Goal: Information Seeking & Learning: Learn about a topic

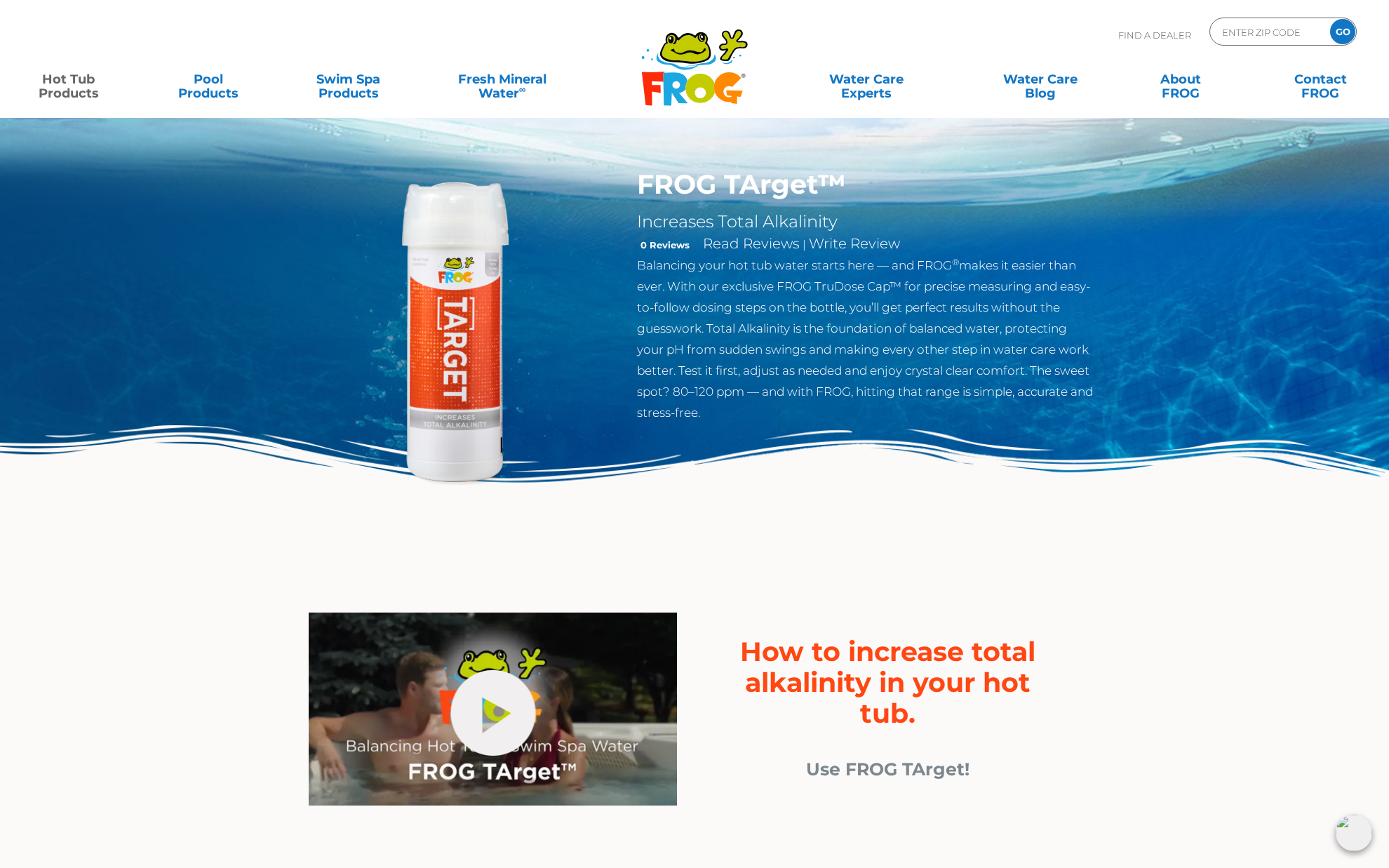
click at [479, 285] on img at bounding box center [456, 329] width 321 height 321
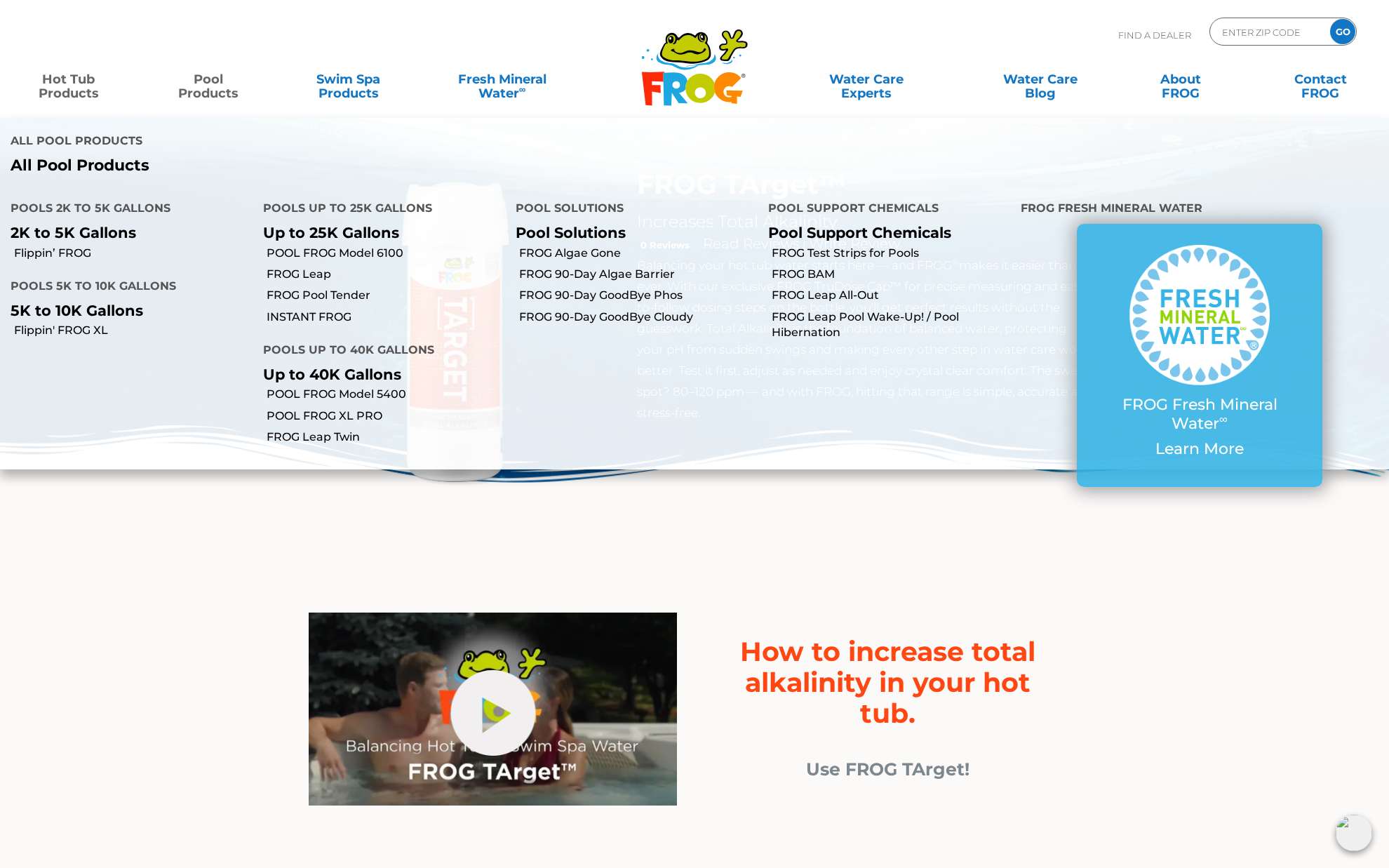
click at [829, 490] on img at bounding box center [694, 501] width 1389 height 152
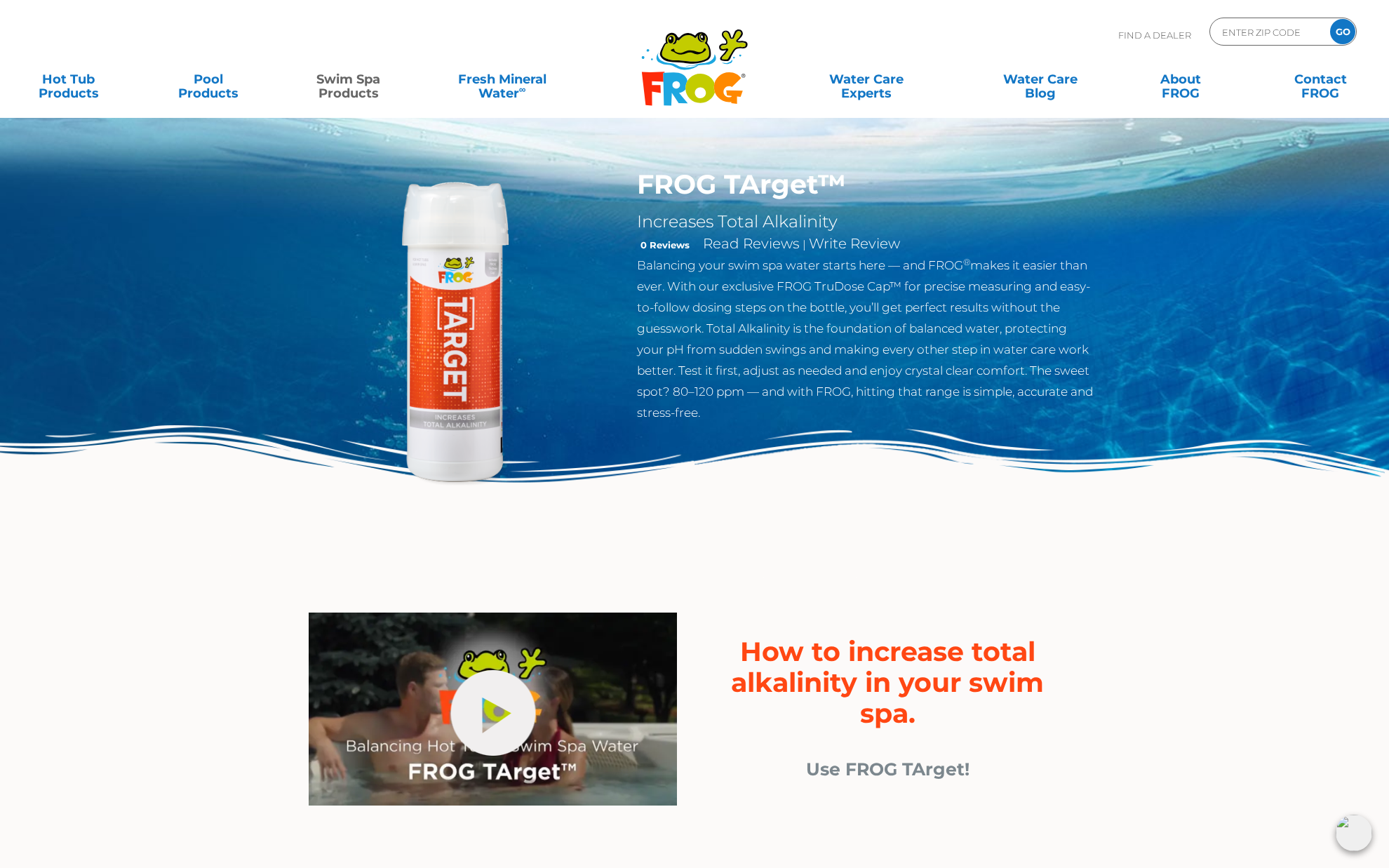
click at [440, 279] on img at bounding box center [456, 329] width 321 height 321
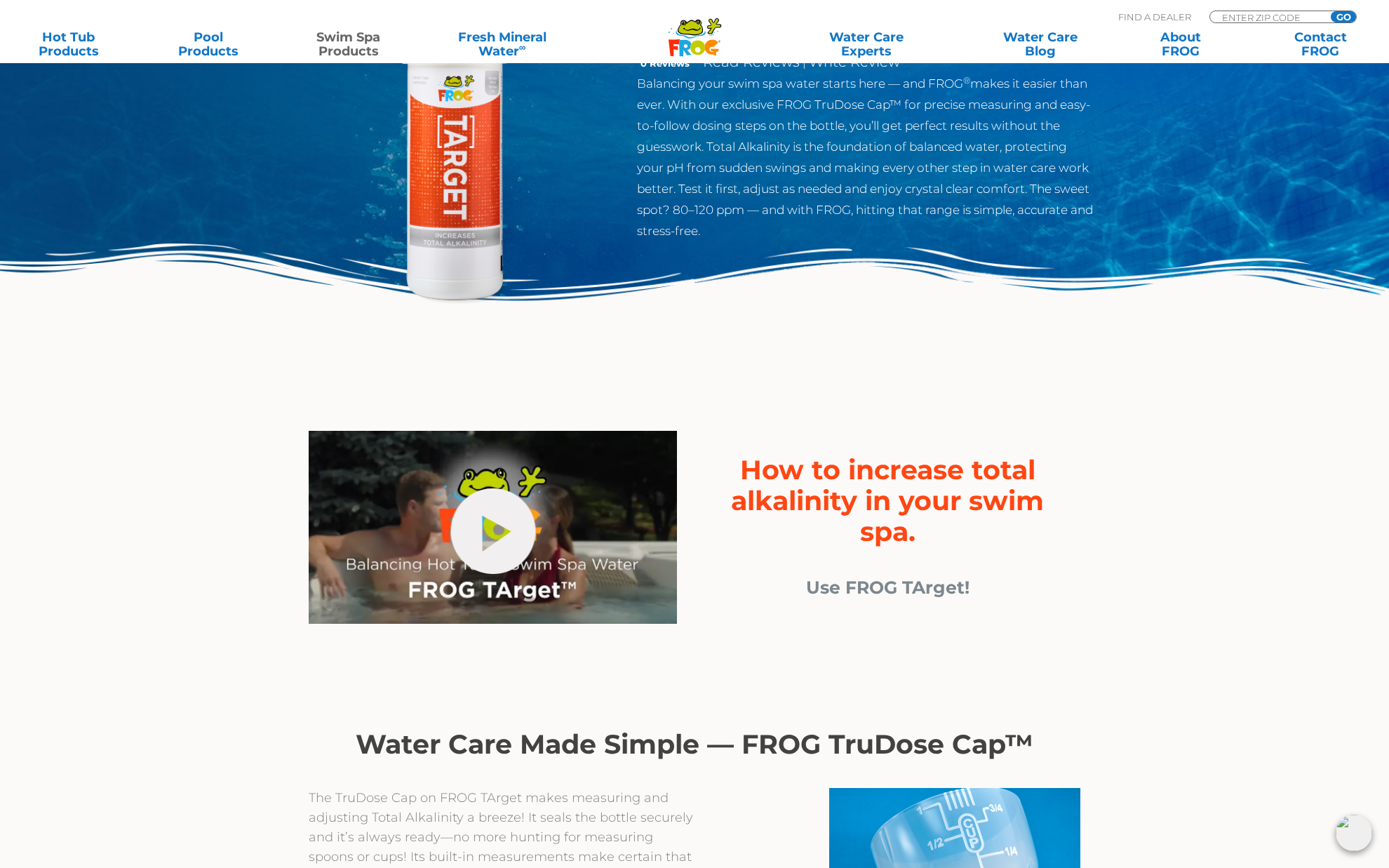
scroll to position [186, 0]
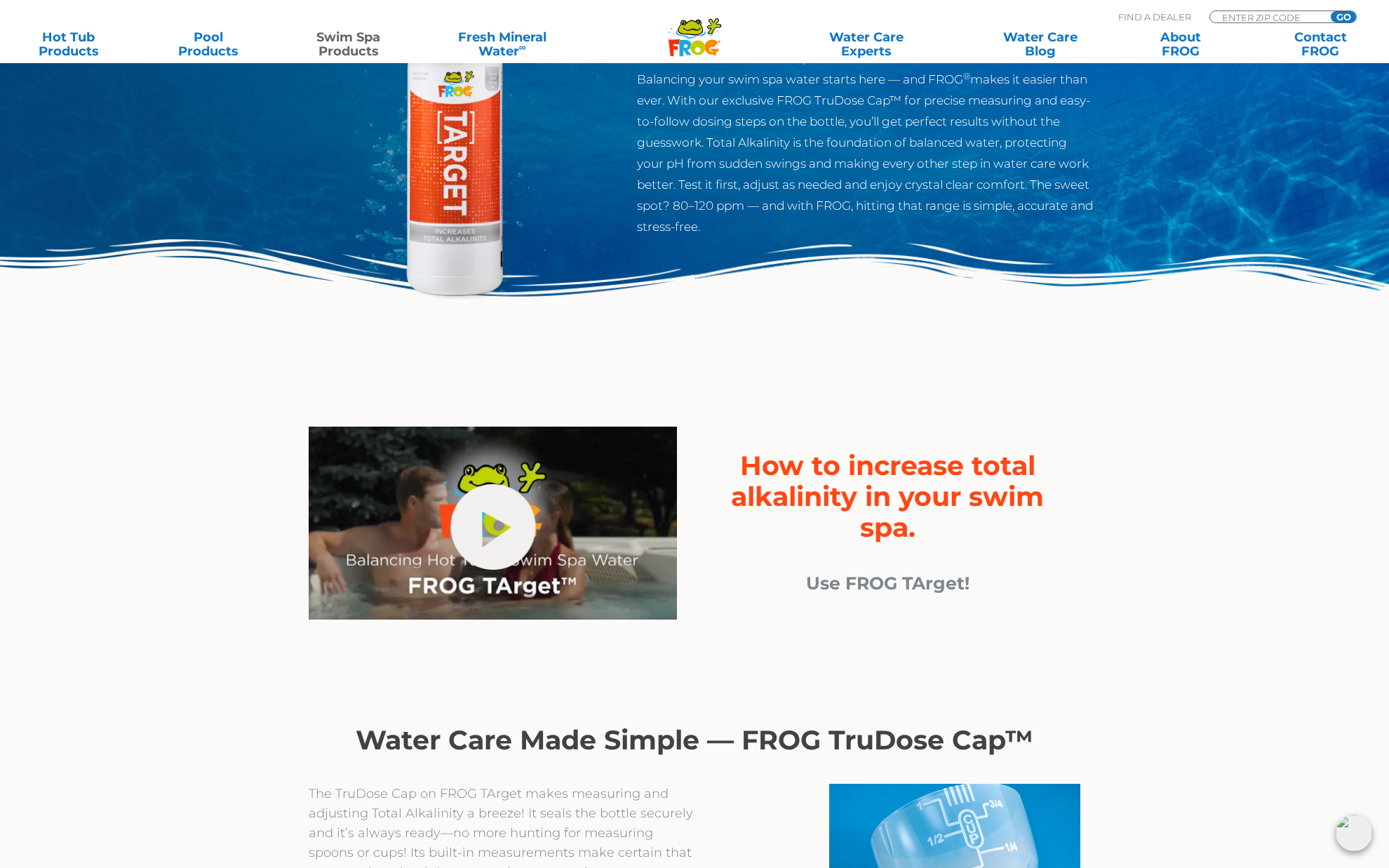
click at [929, 584] on span "Use FROG TArget!" at bounding box center [888, 582] width 164 height 21
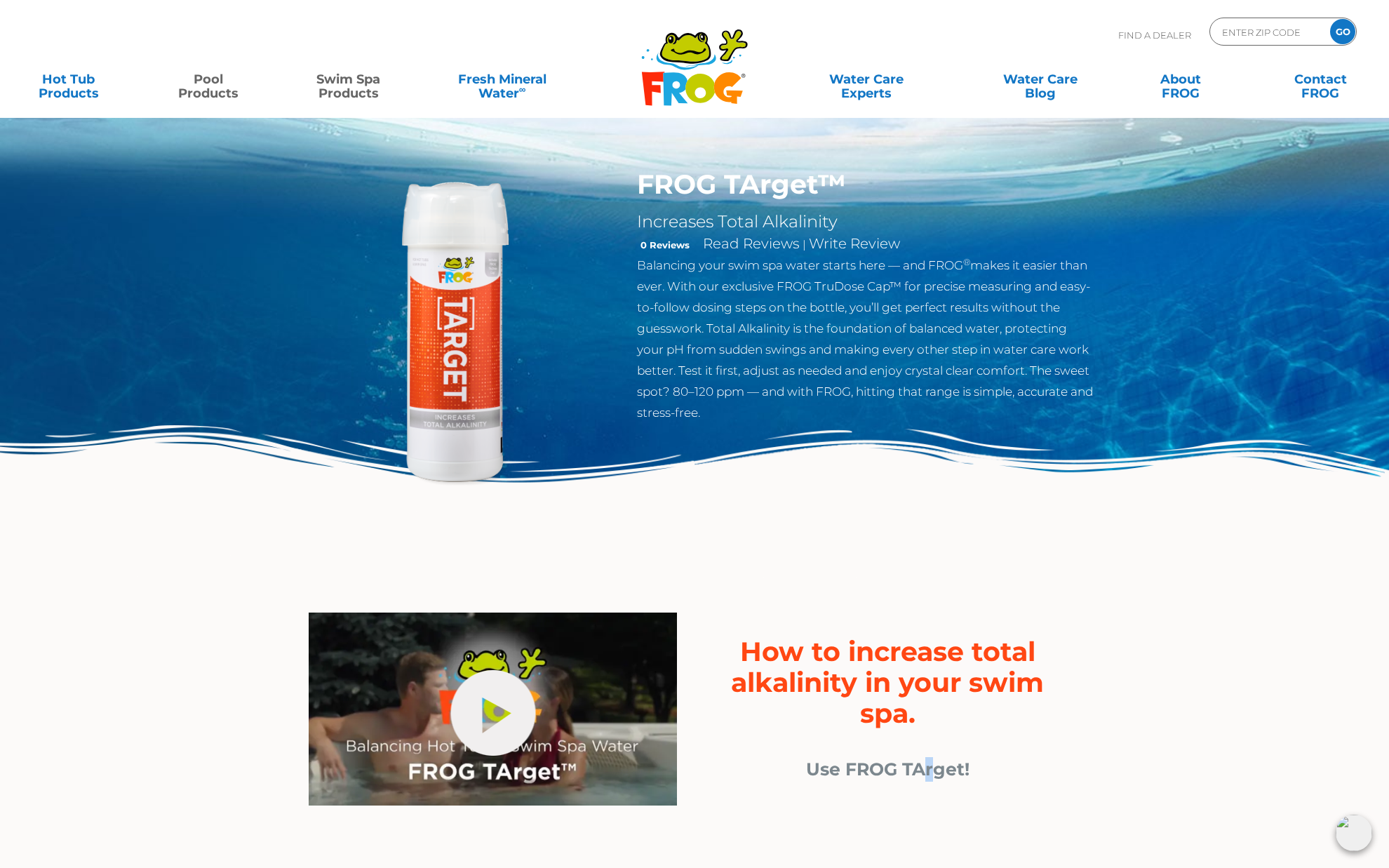
scroll to position [0, 0]
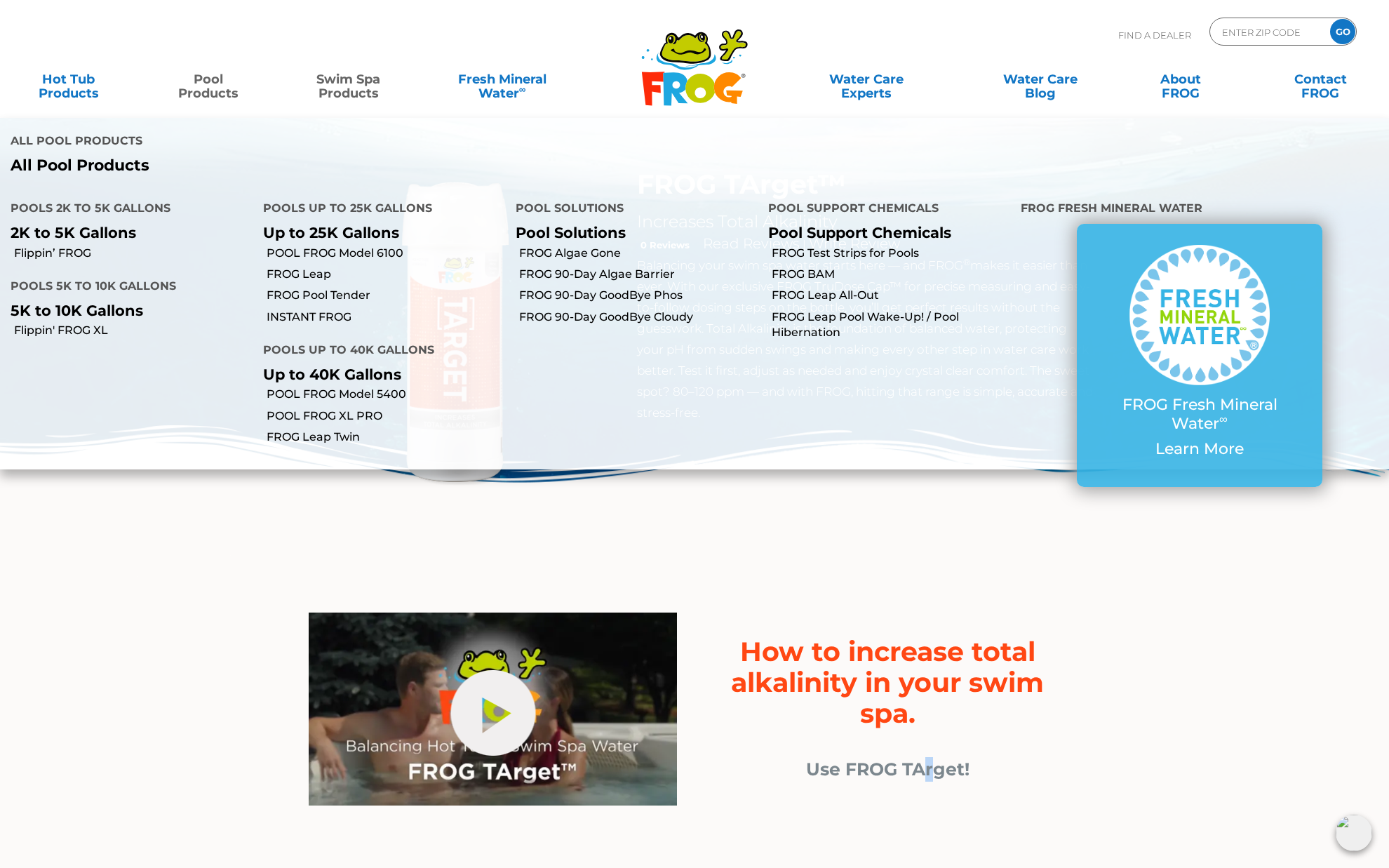
click at [204, 92] on link "Pool Products" at bounding box center [209, 79] width 109 height 28
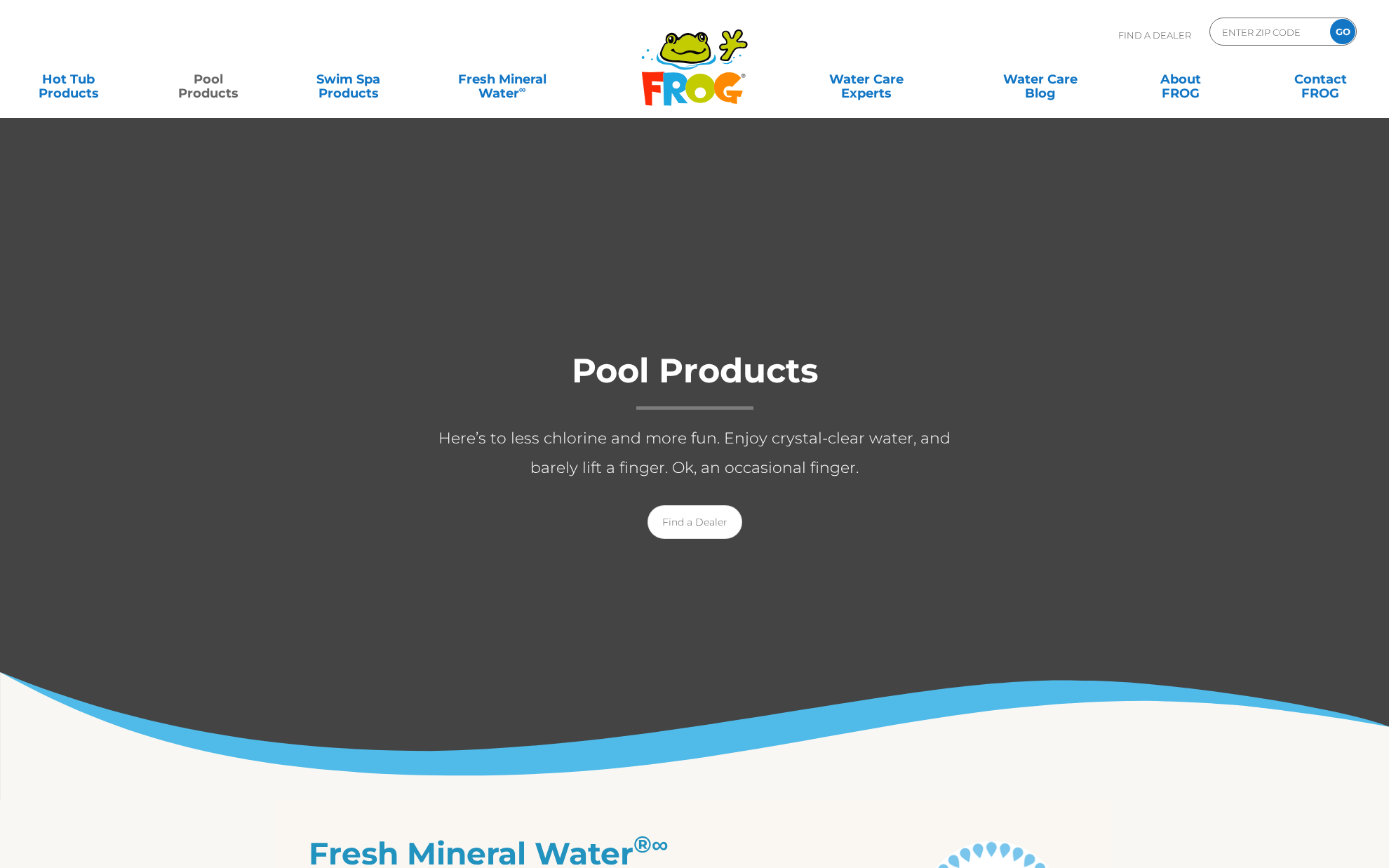
click at [80, 138] on div at bounding box center [694, 458] width 1389 height 682
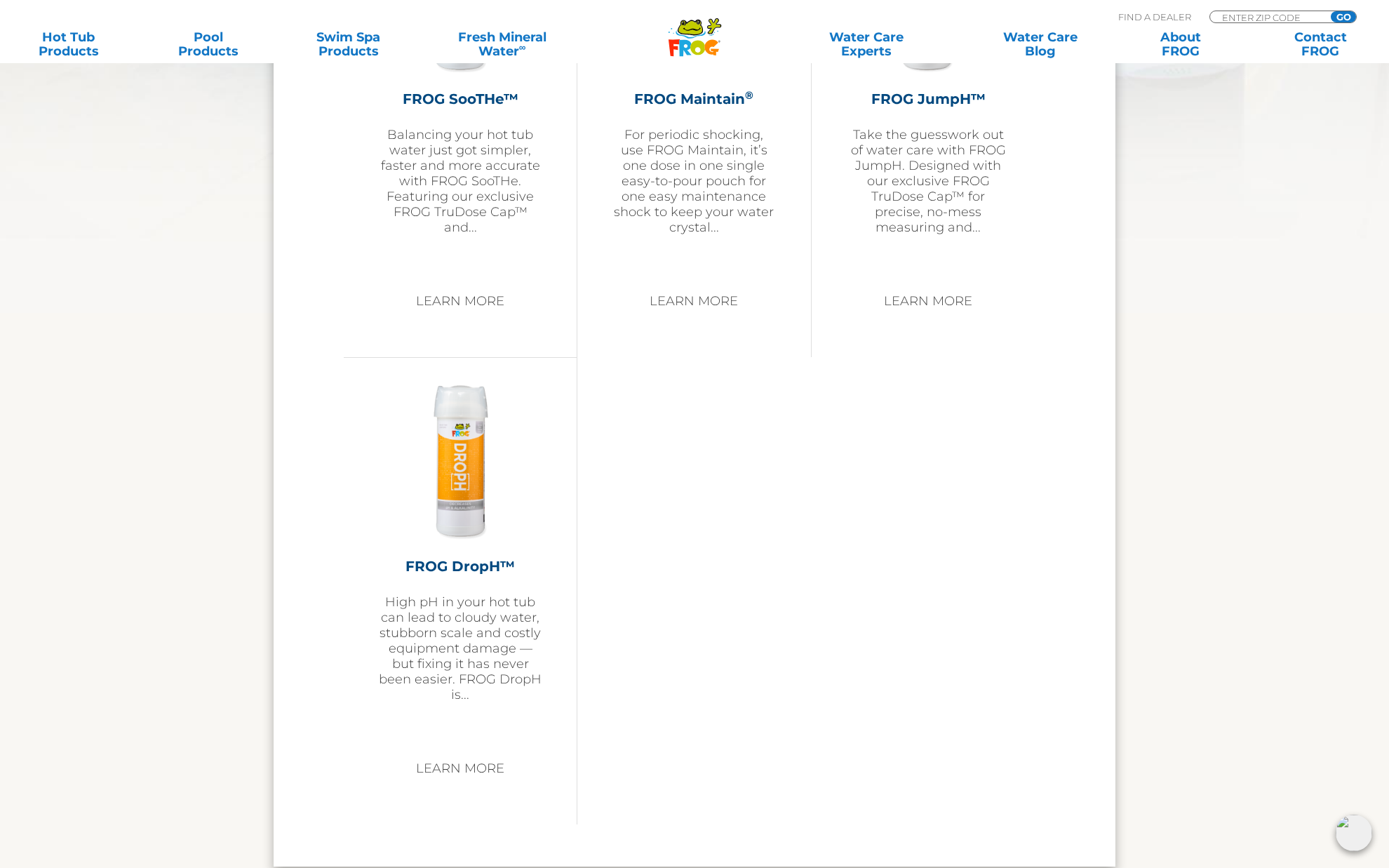
scroll to position [2410, 0]
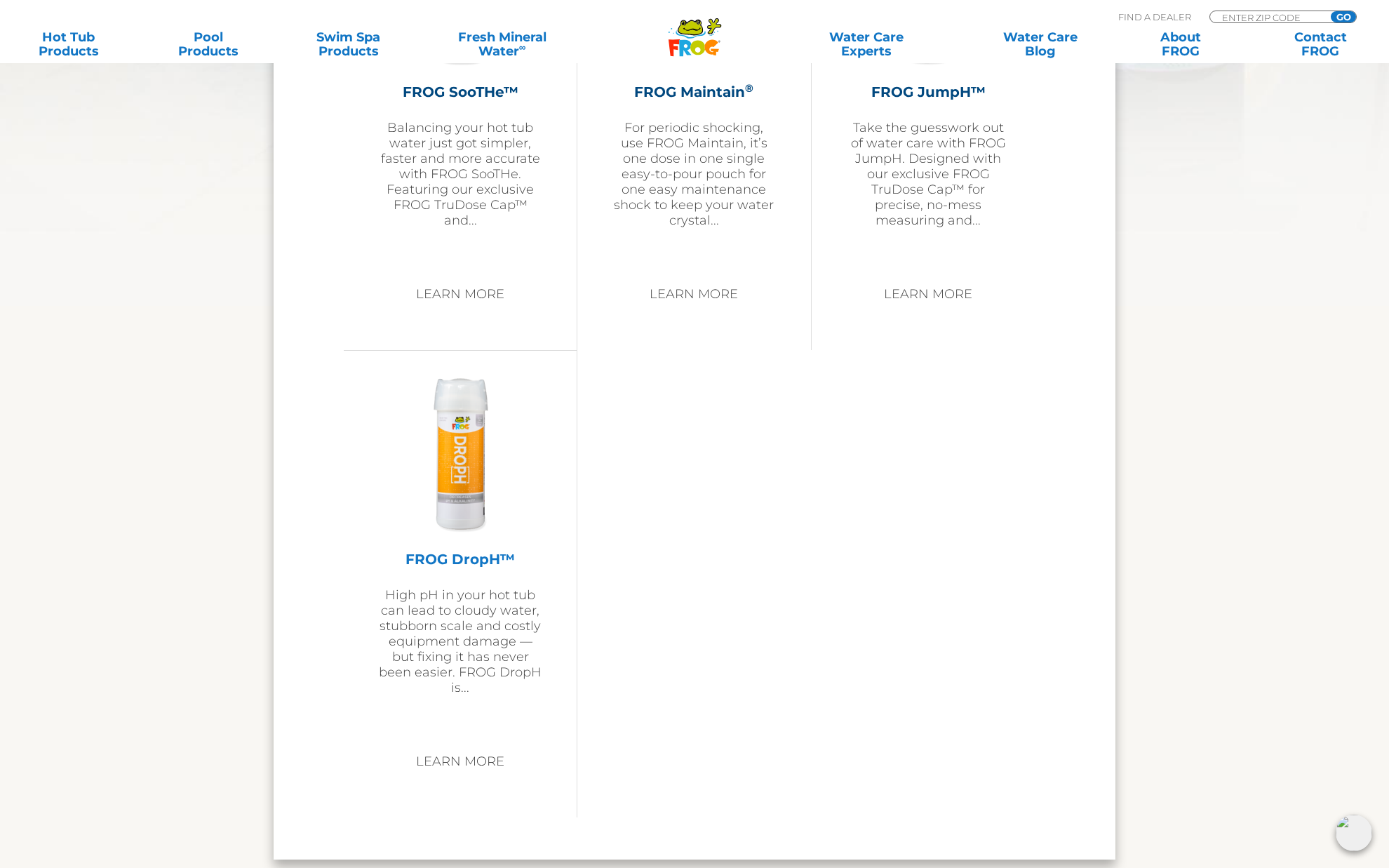
click at [477, 450] on img at bounding box center [460, 453] width 163 height 163
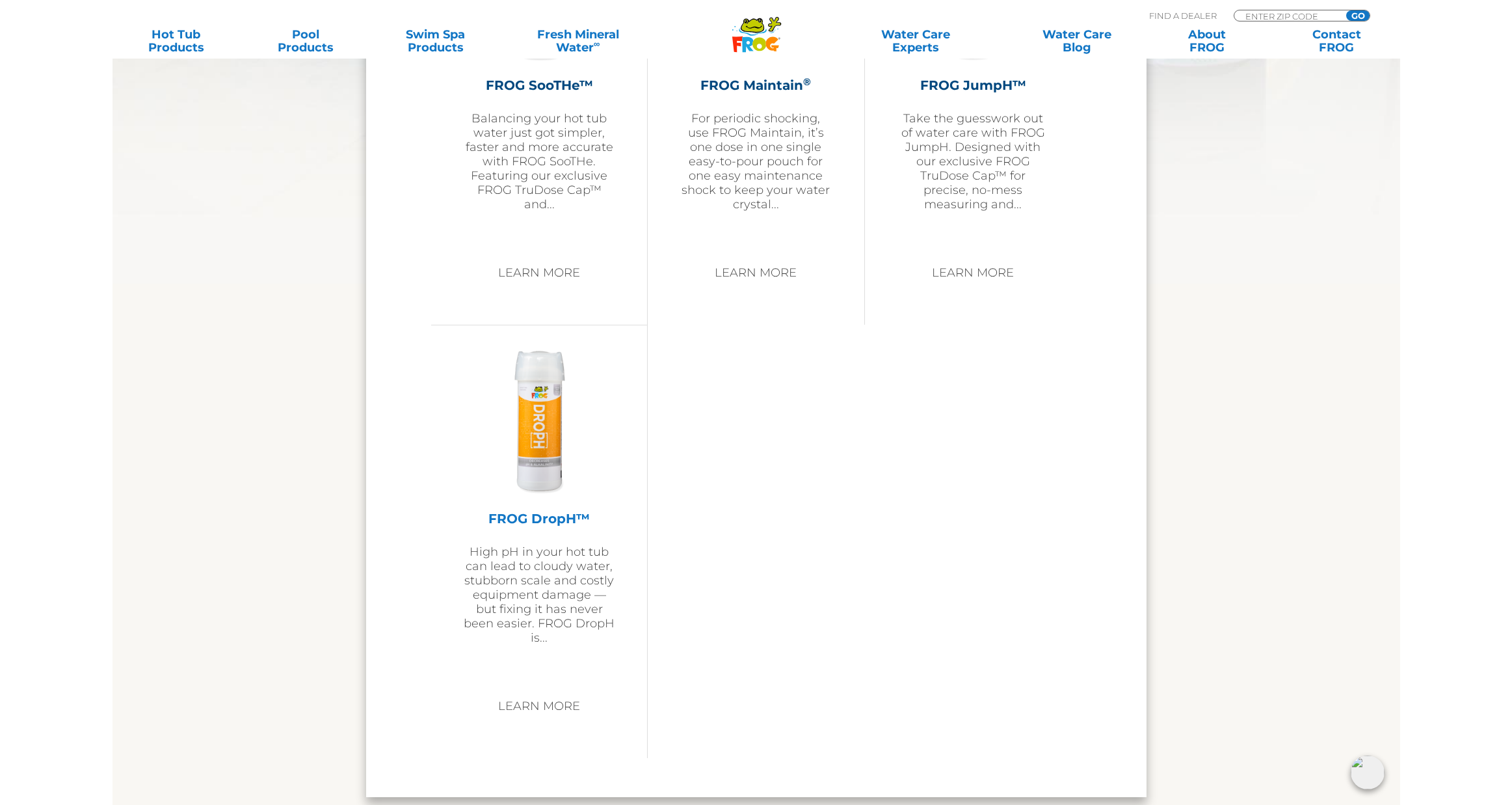
scroll to position [2236, 0]
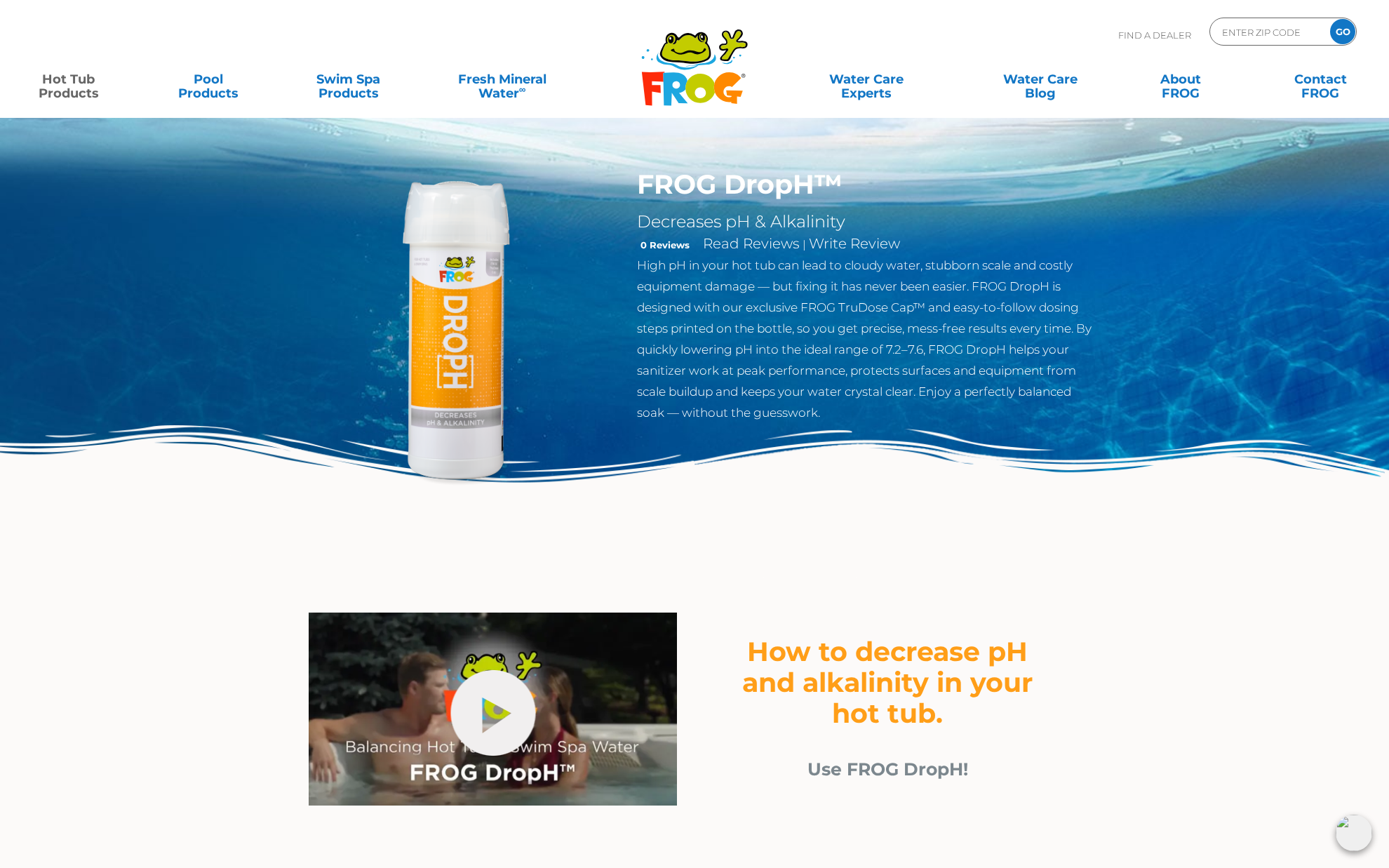
drag, startPoint x: 459, startPoint y: 387, endPoint x: -36, endPoint y: 218, distance: 523.1
